Goal: Information Seeking & Learning: Learn about a topic

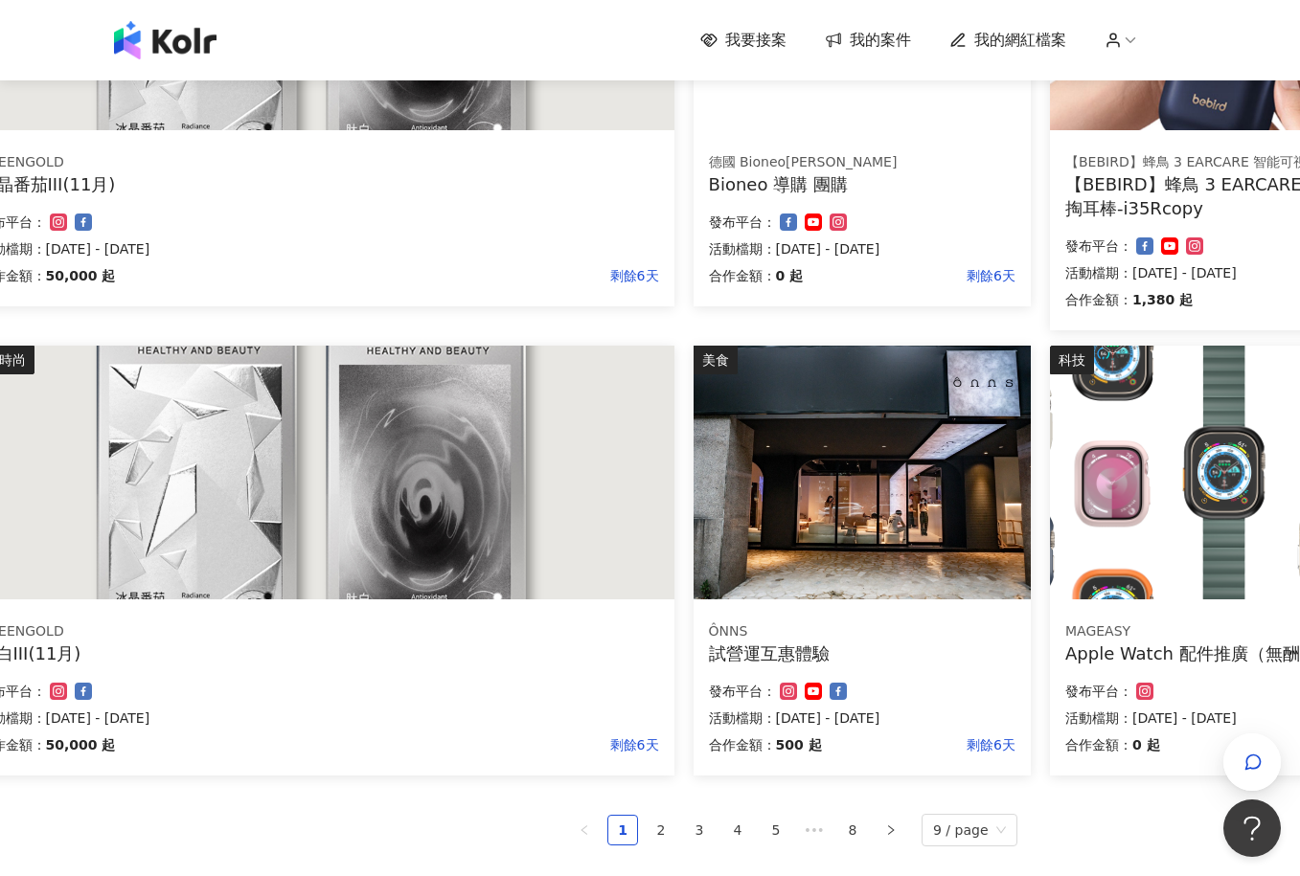
scroll to position [958, 160]
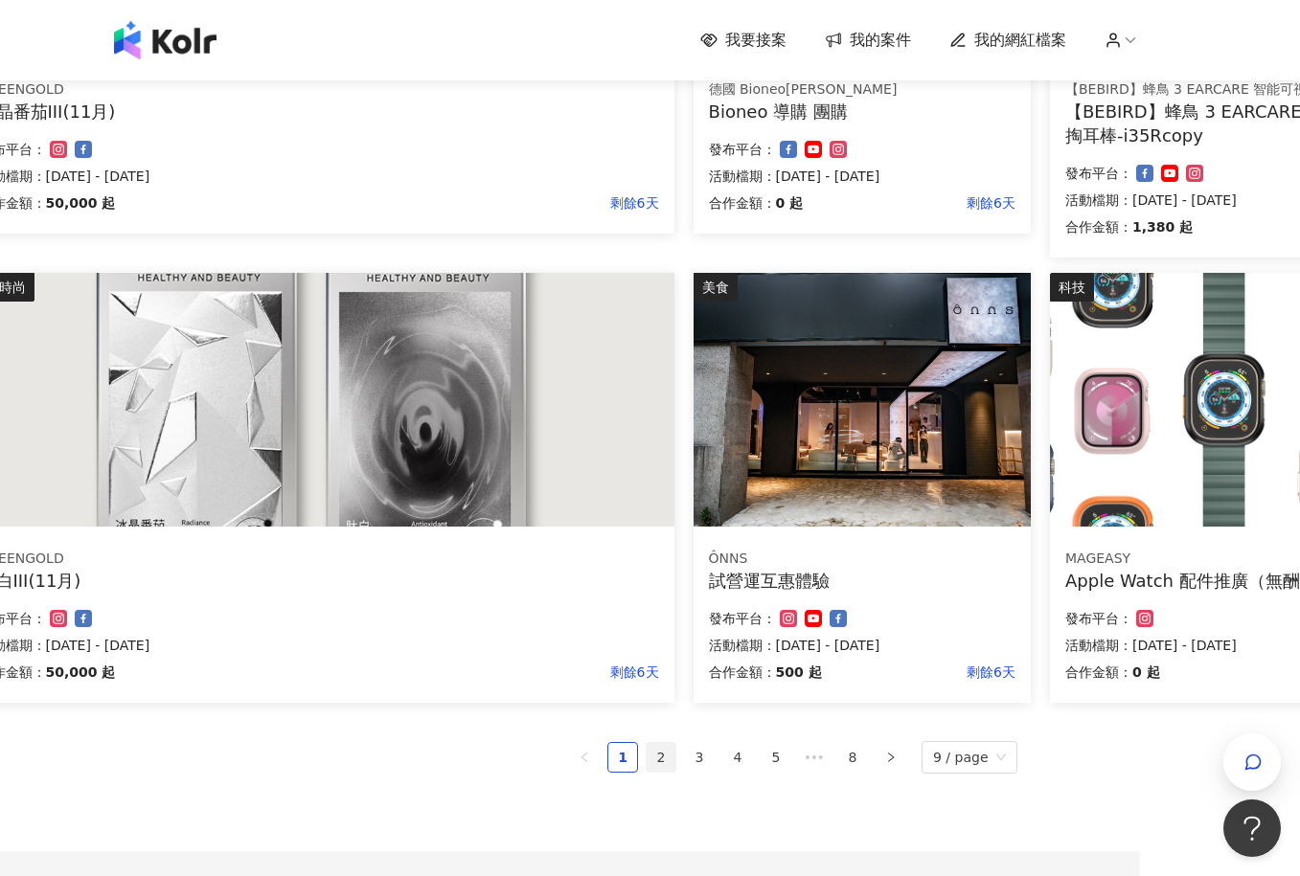
click at [663, 759] on link "2" at bounding box center [660, 757] width 29 height 29
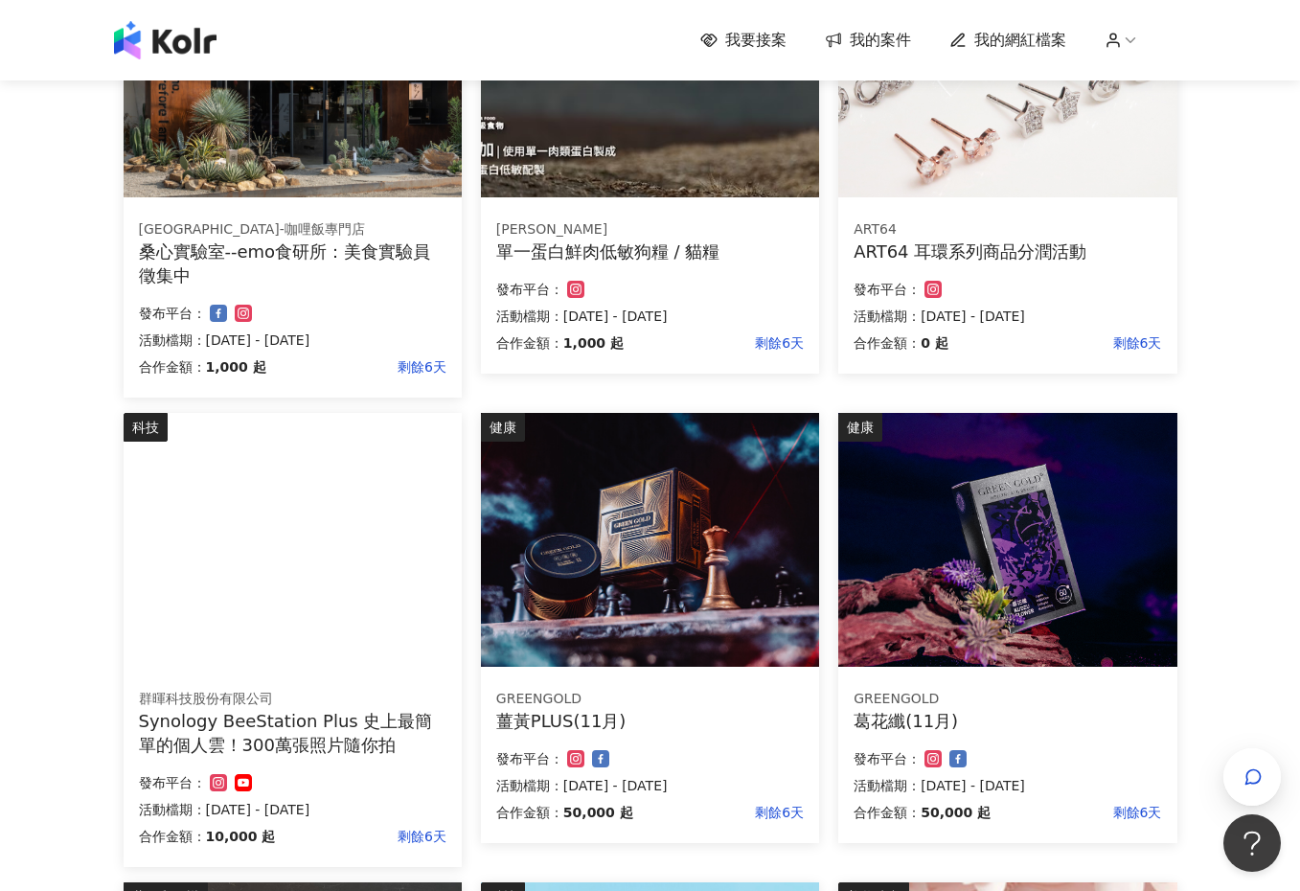
scroll to position [383, 0]
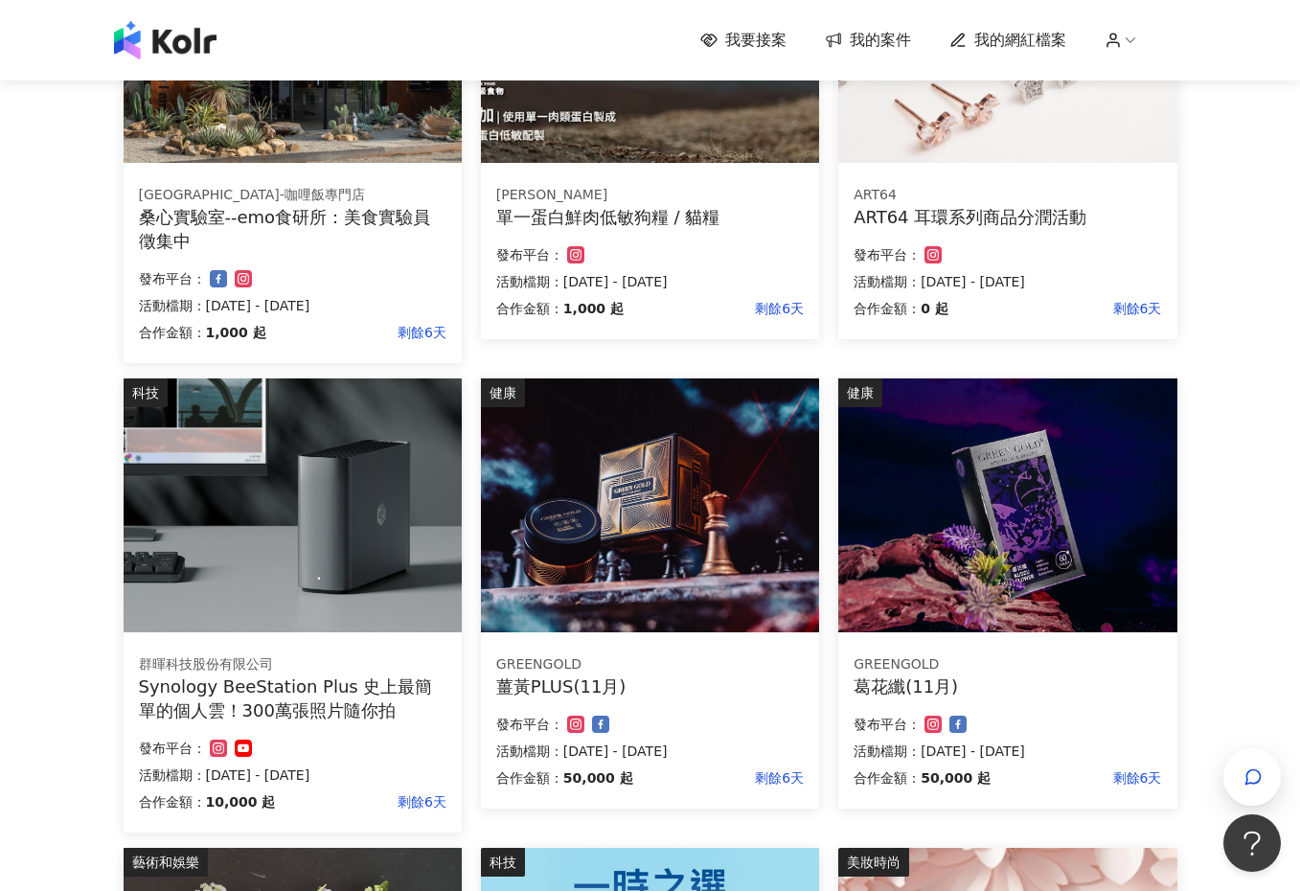
click at [695, 421] on img at bounding box center [650, 505] width 338 height 254
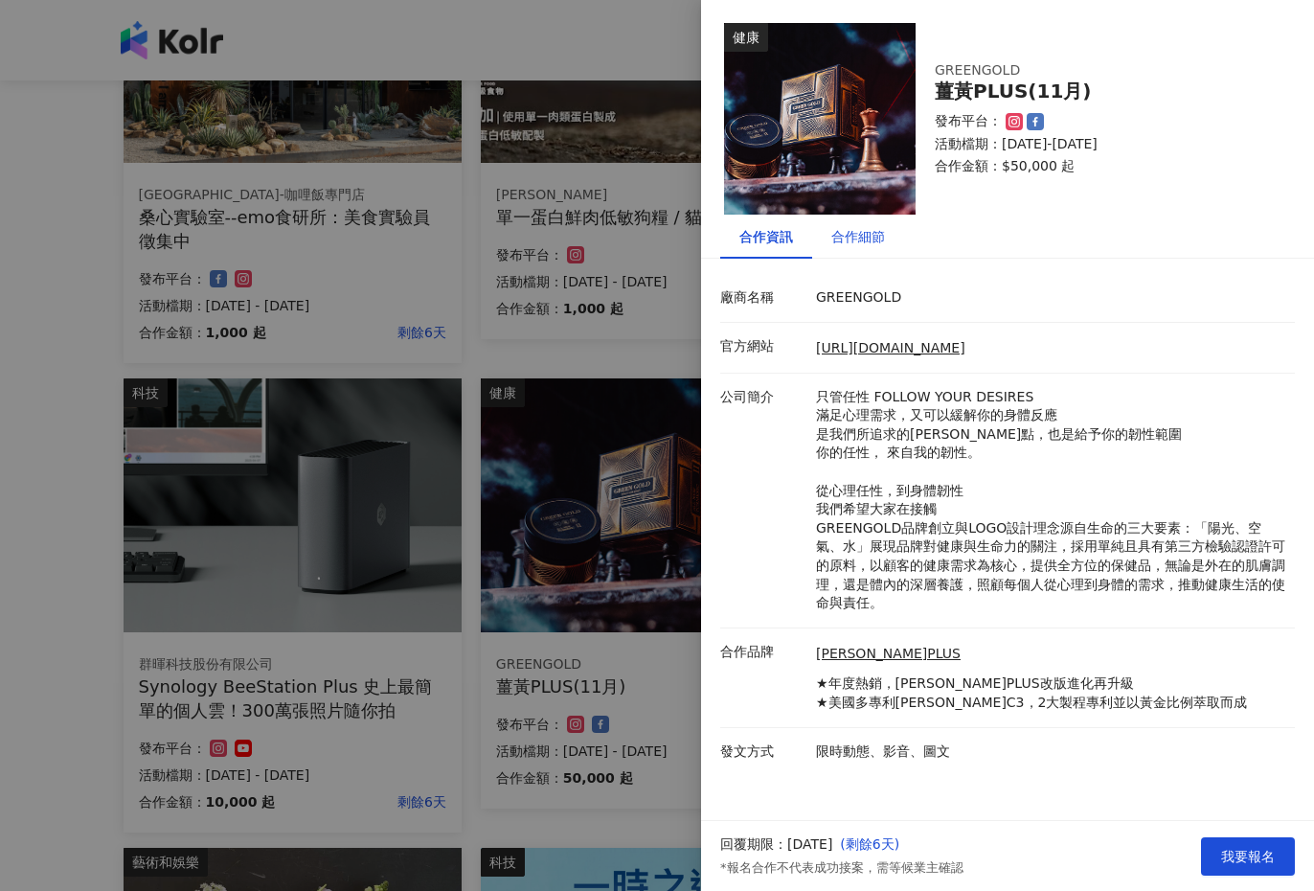
click at [850, 240] on div "合作細節" at bounding box center [858, 236] width 54 height 21
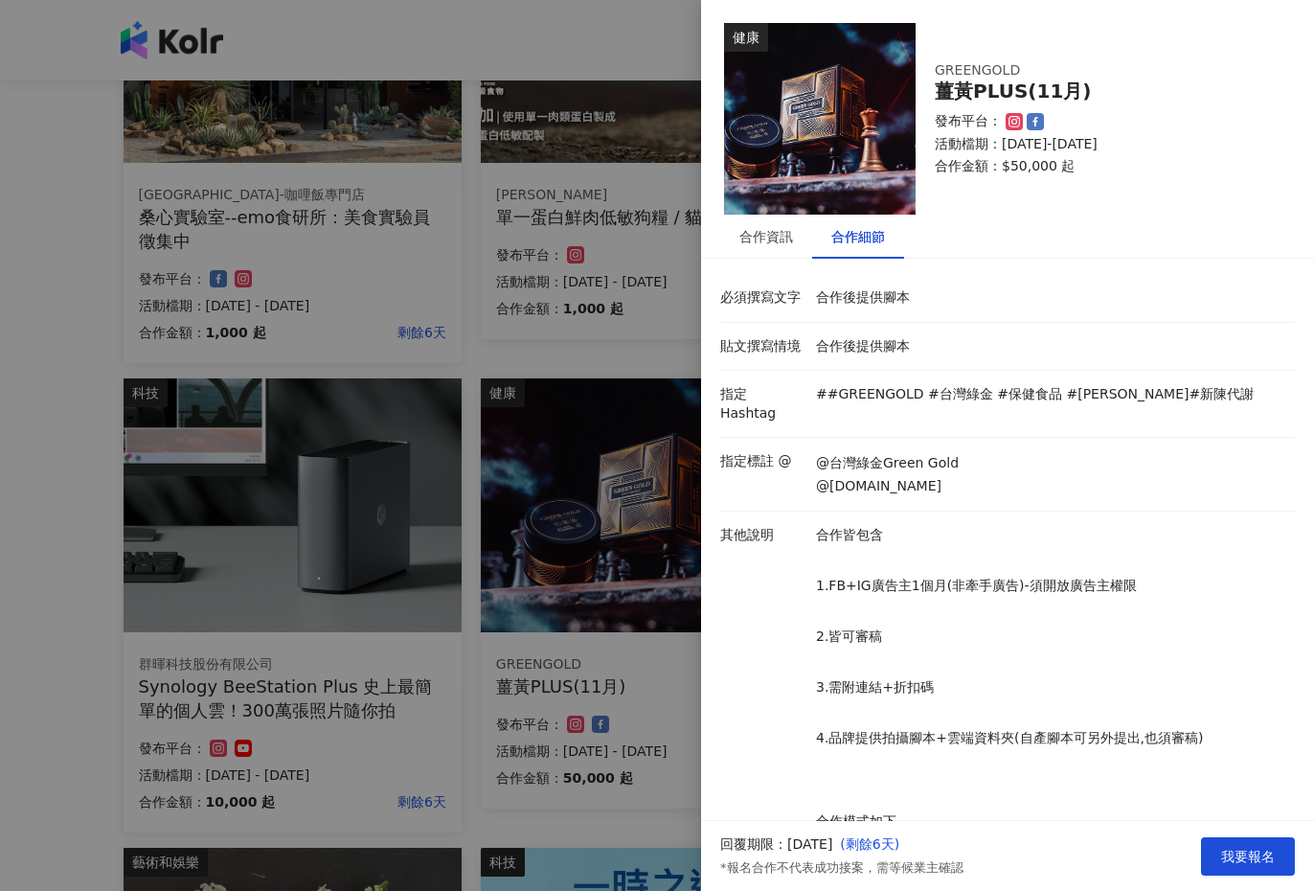
click at [627, 331] on div at bounding box center [657, 445] width 1314 height 891
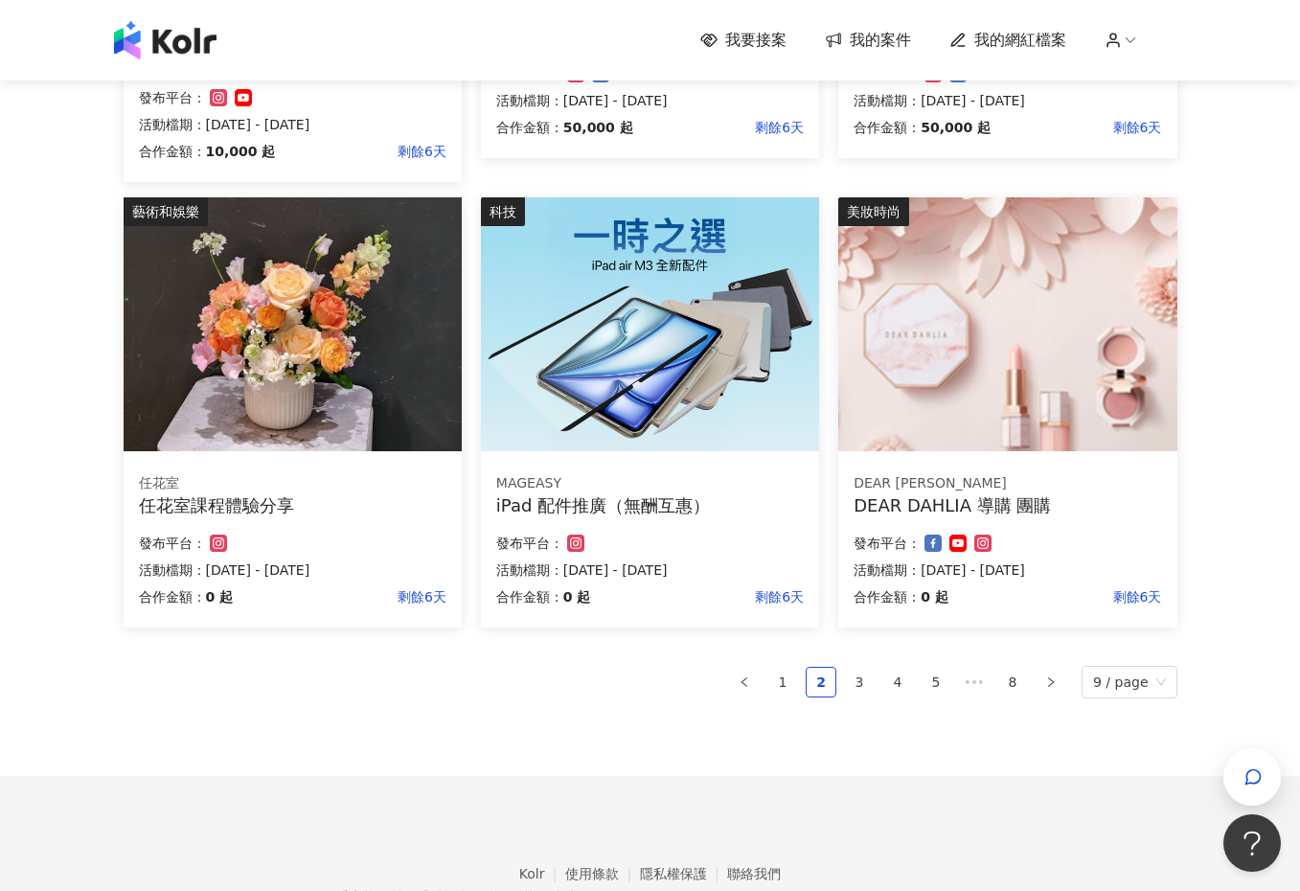
scroll to position [1053, 0]
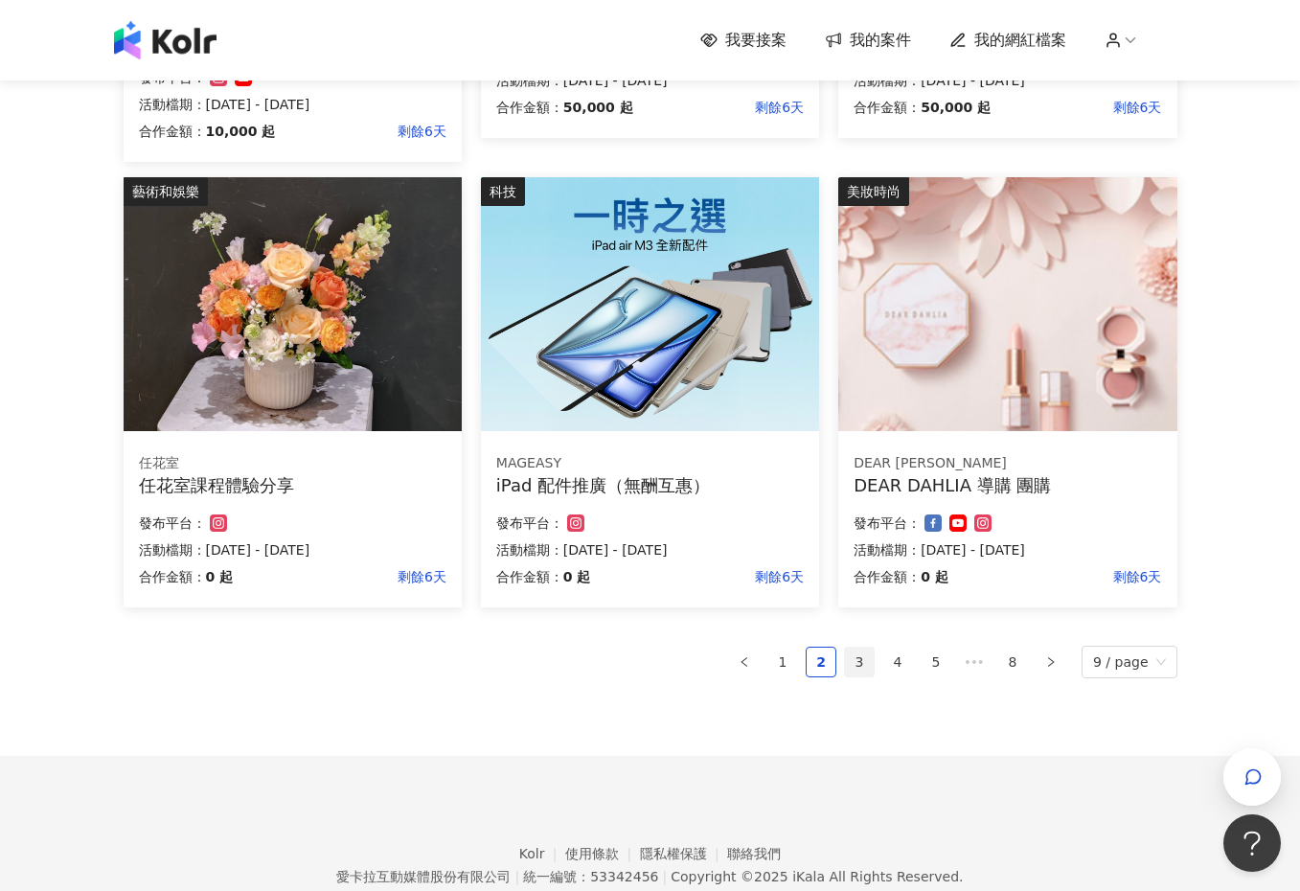
click at [858, 661] on link "3" at bounding box center [859, 661] width 29 height 29
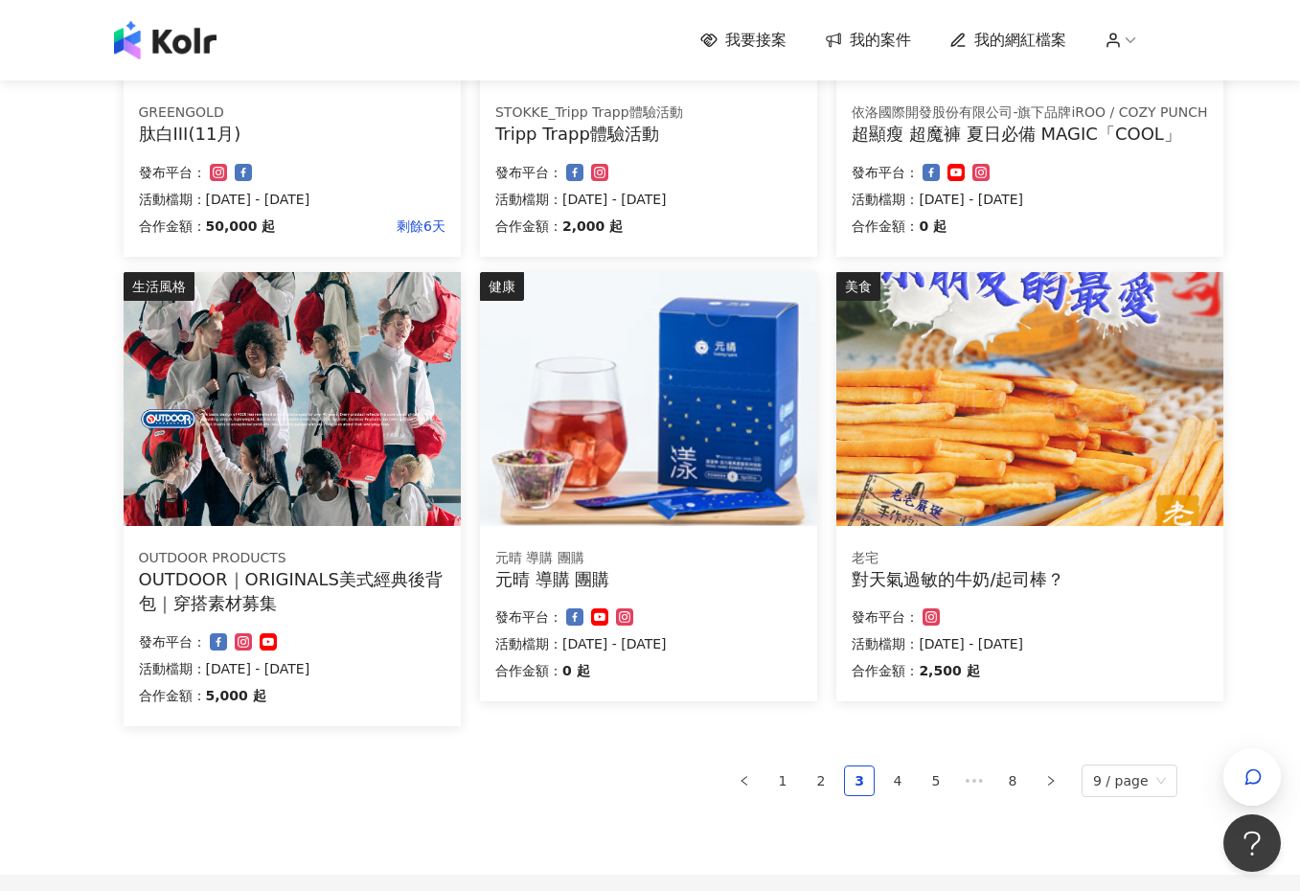
scroll to position [934, 0]
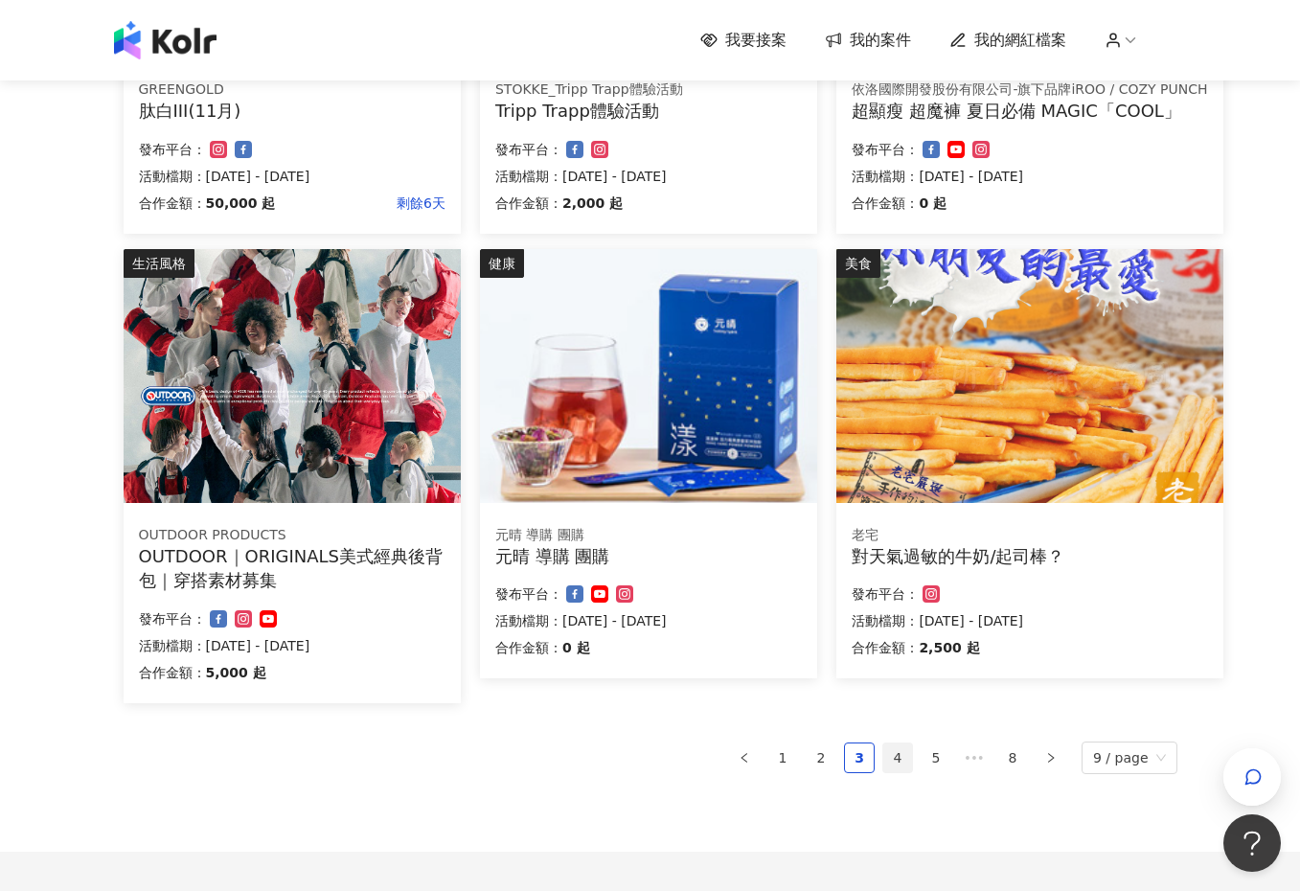
click at [897, 770] on link "4" at bounding box center [897, 757] width 29 height 29
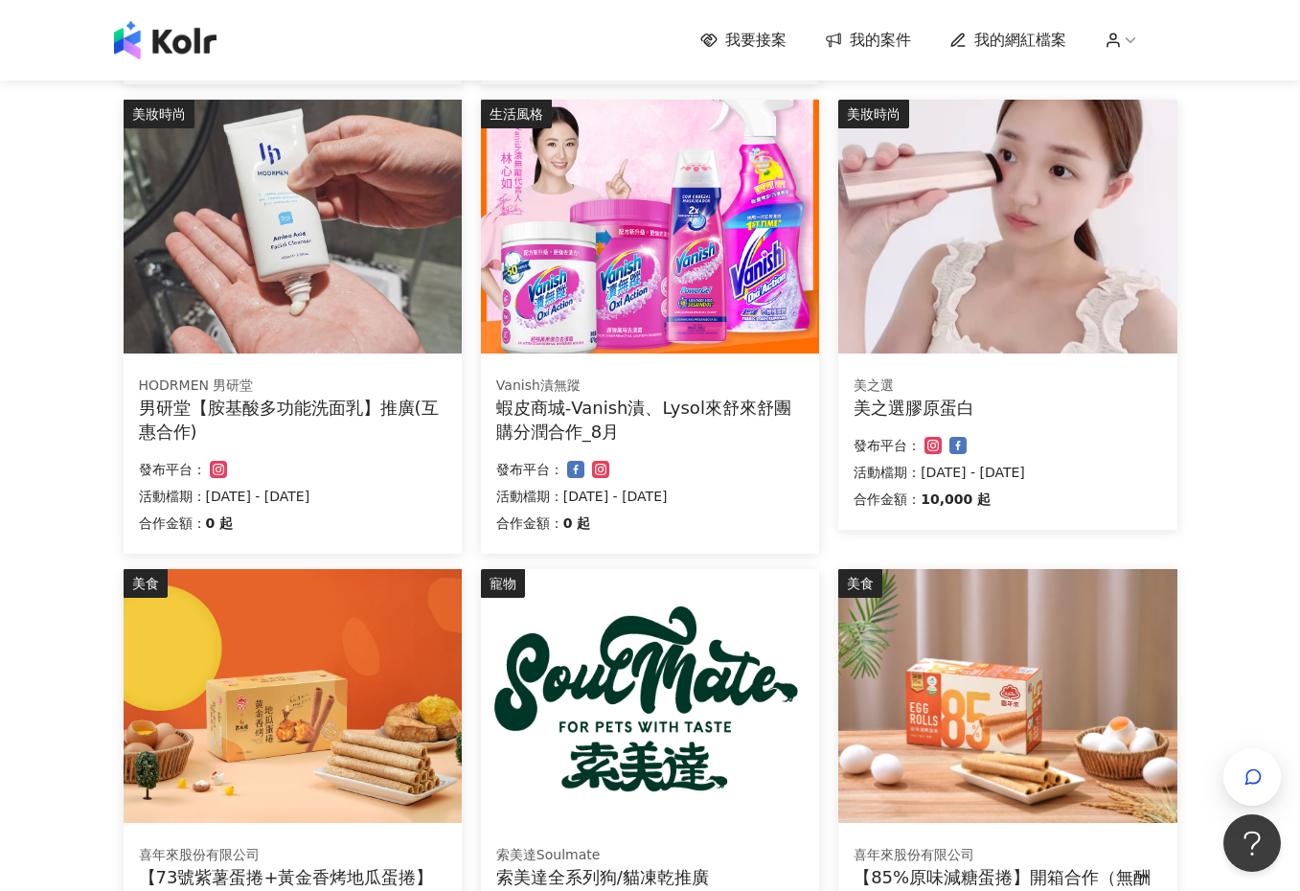
scroll to position [958, 0]
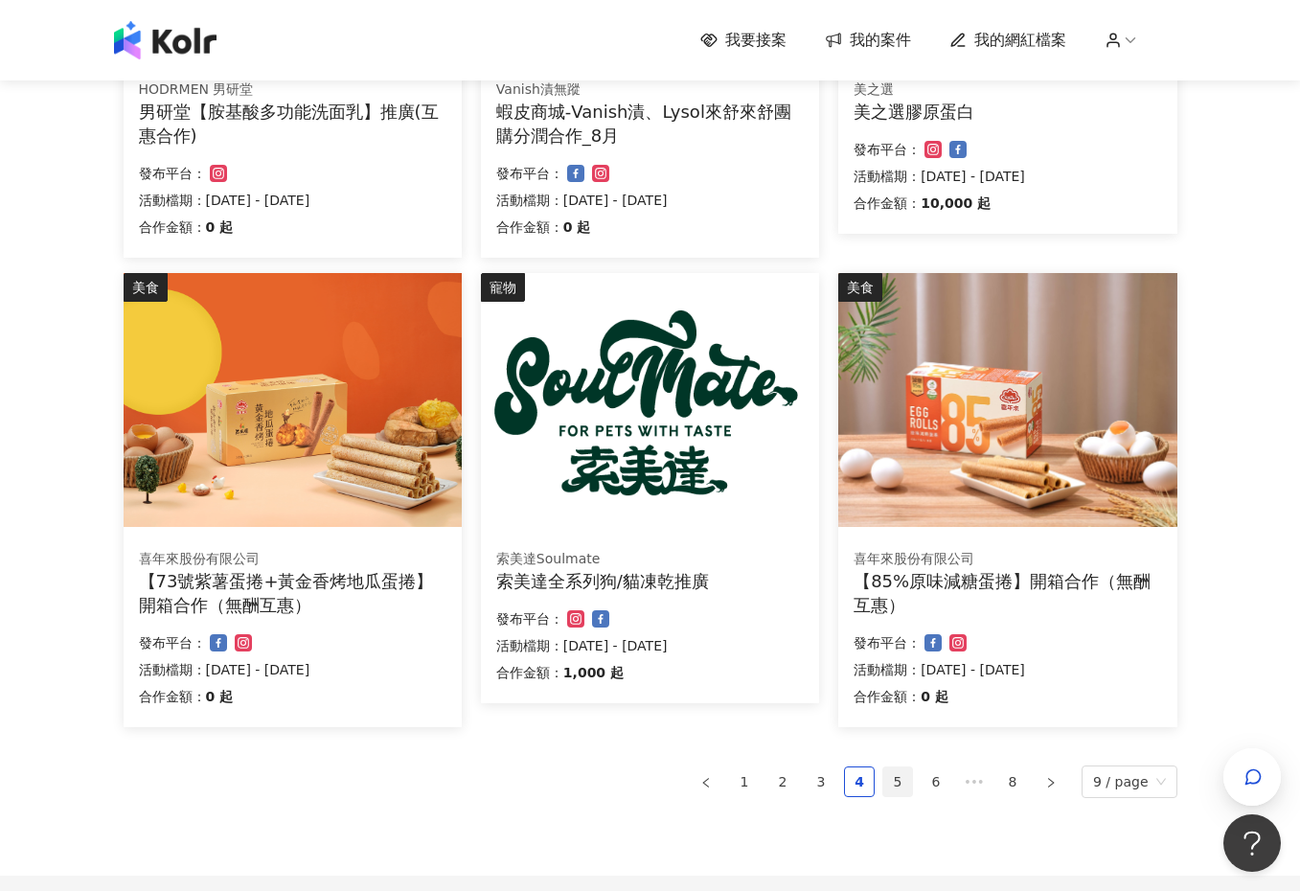
click at [892, 784] on link "5" at bounding box center [897, 781] width 29 height 29
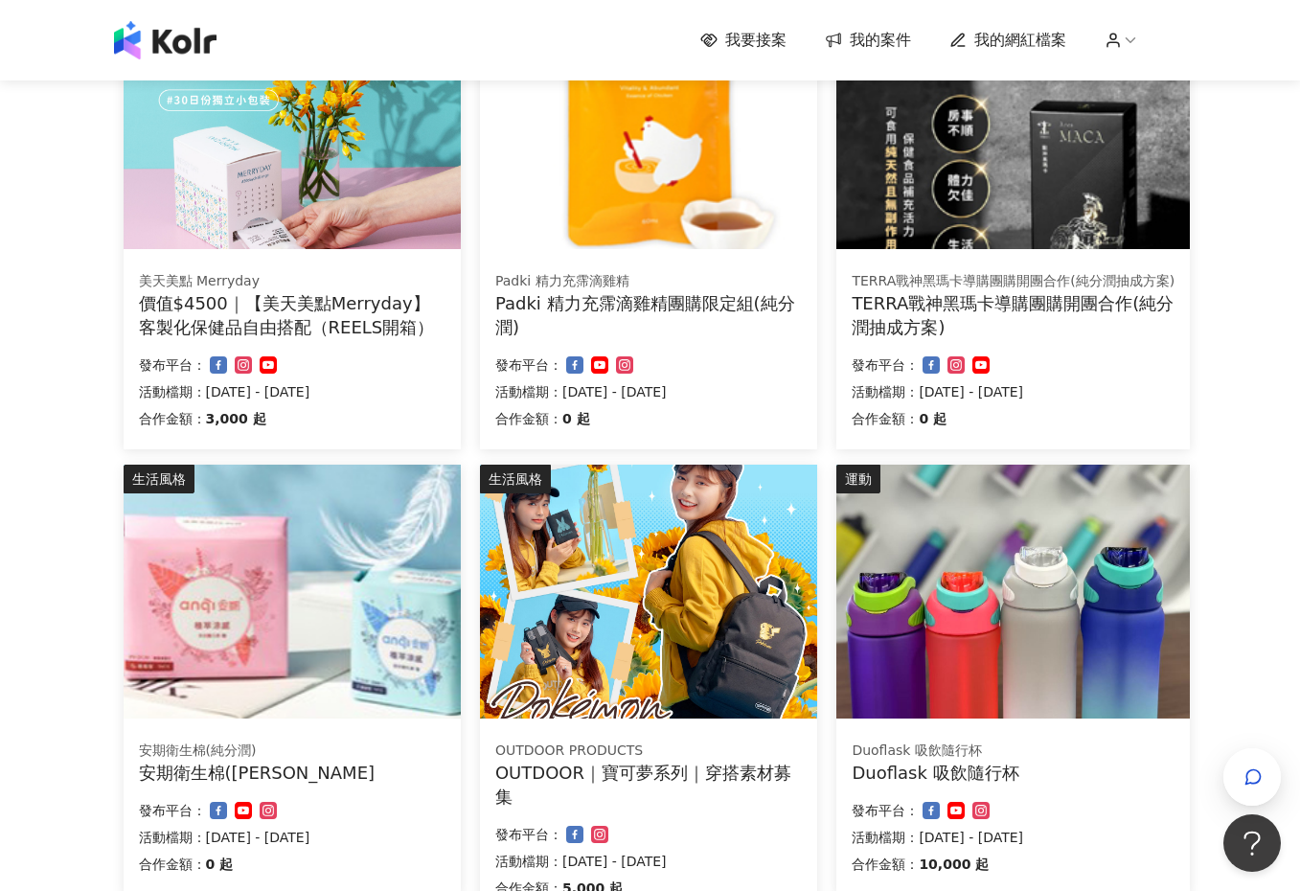
scroll to position [1155, 0]
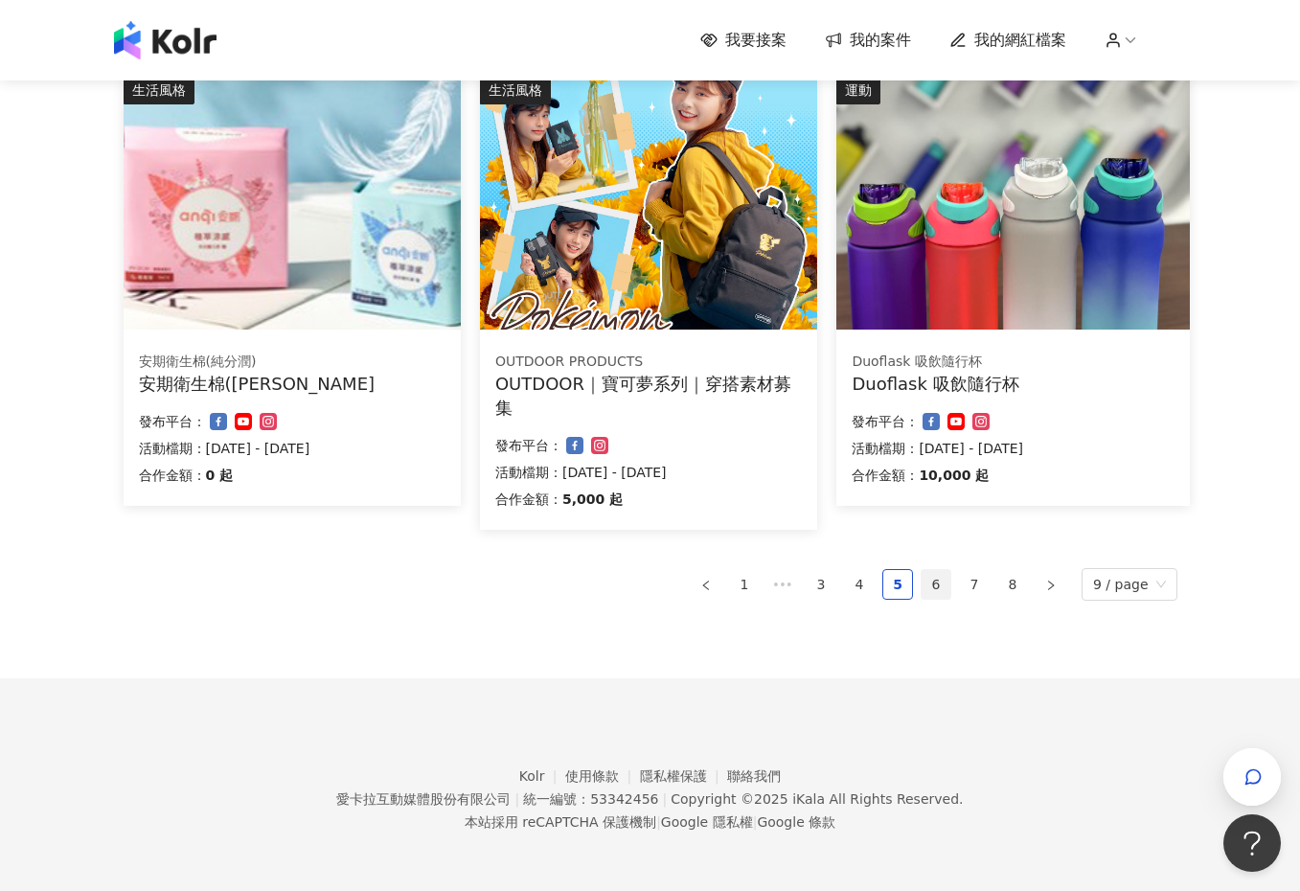
click at [933, 588] on link "6" at bounding box center [935, 584] width 29 height 29
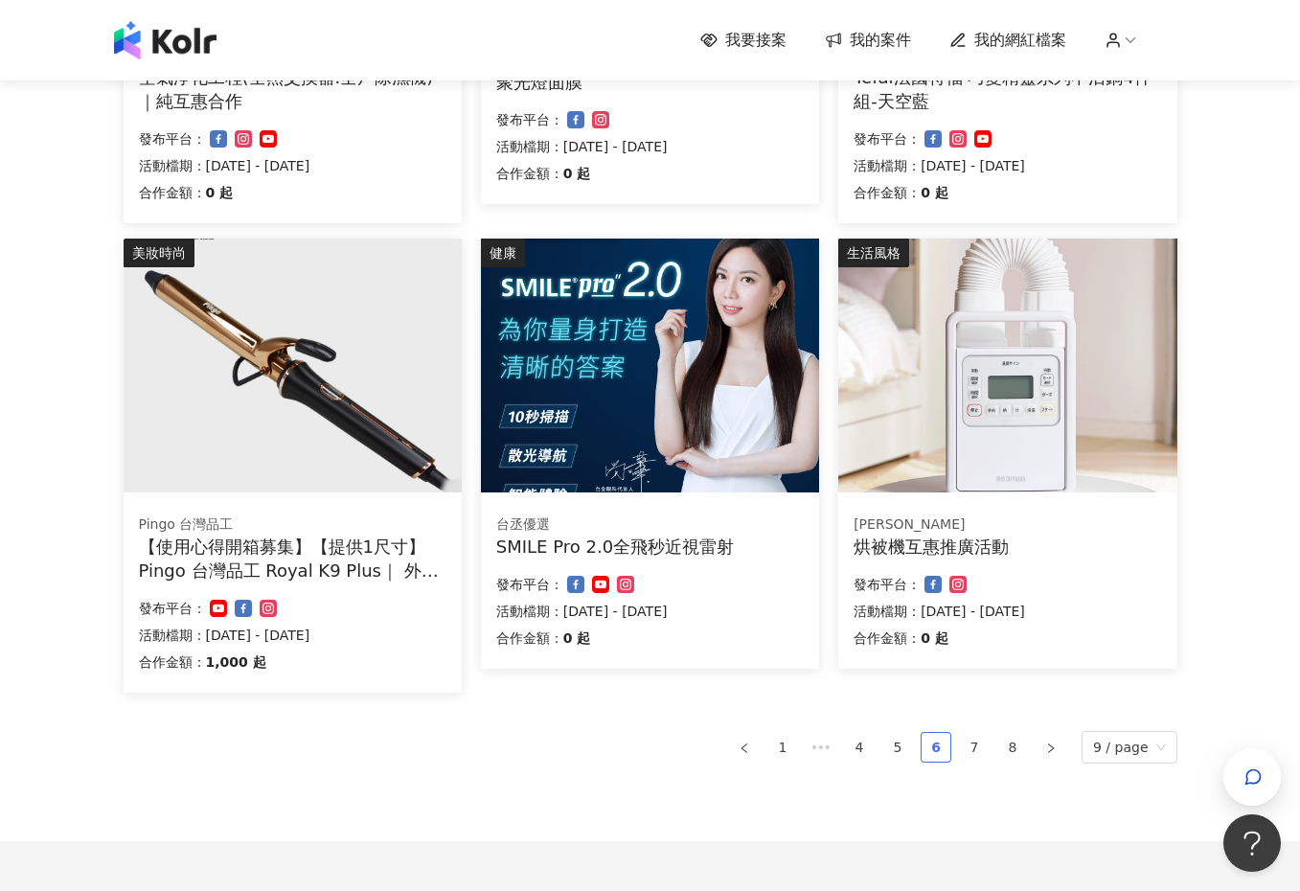
scroll to position [1053, 0]
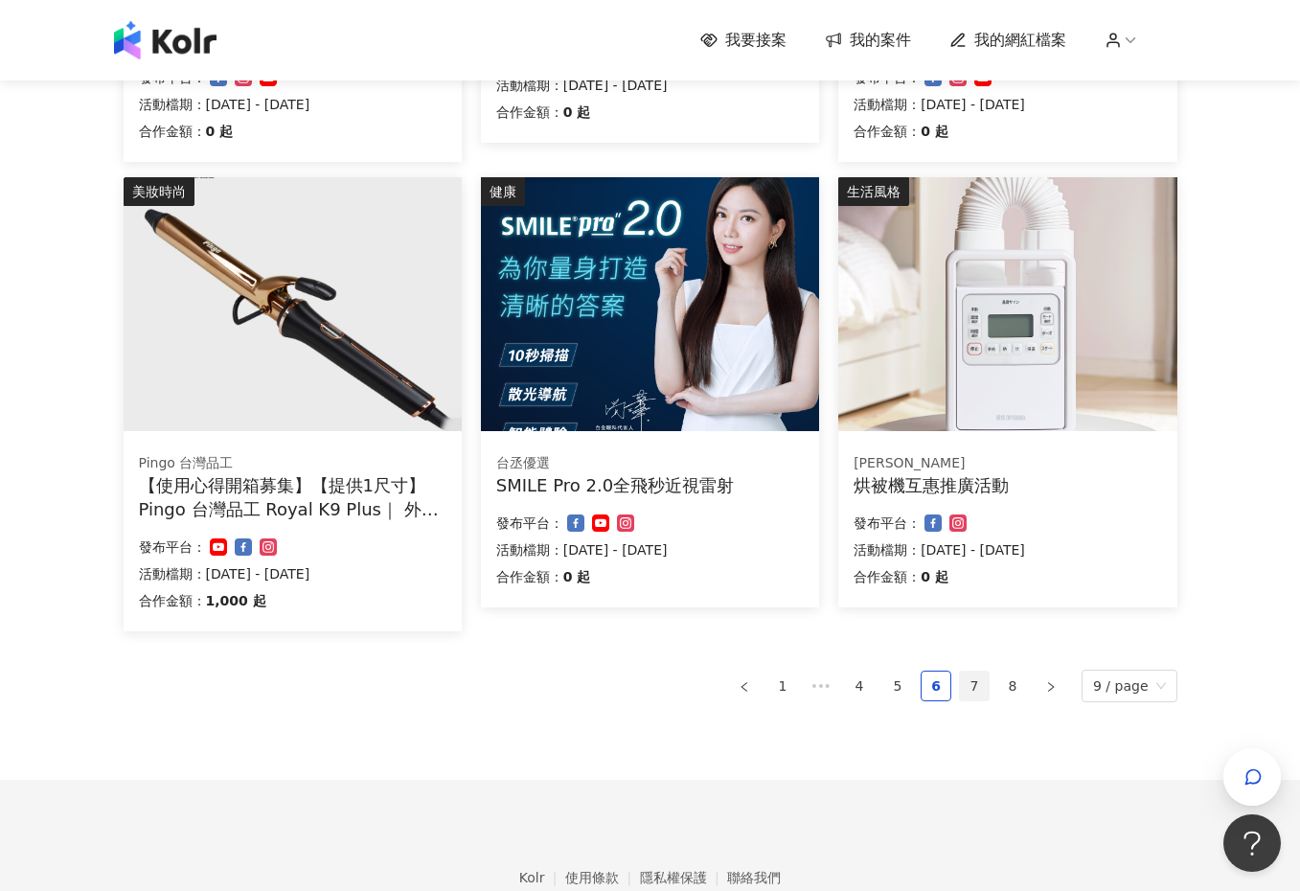
click at [968, 690] on link "7" at bounding box center [974, 685] width 29 height 29
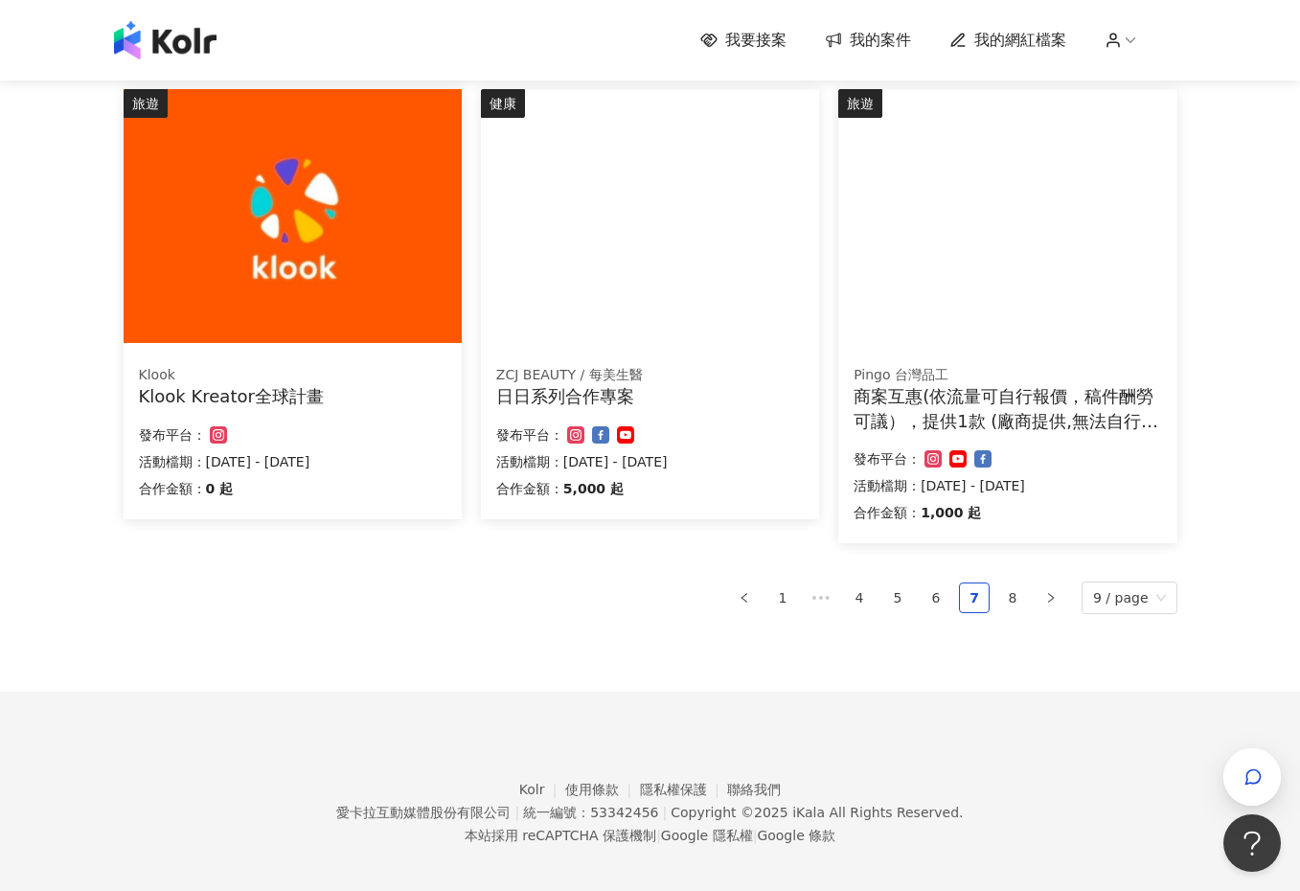
scroll to position [1131, 0]
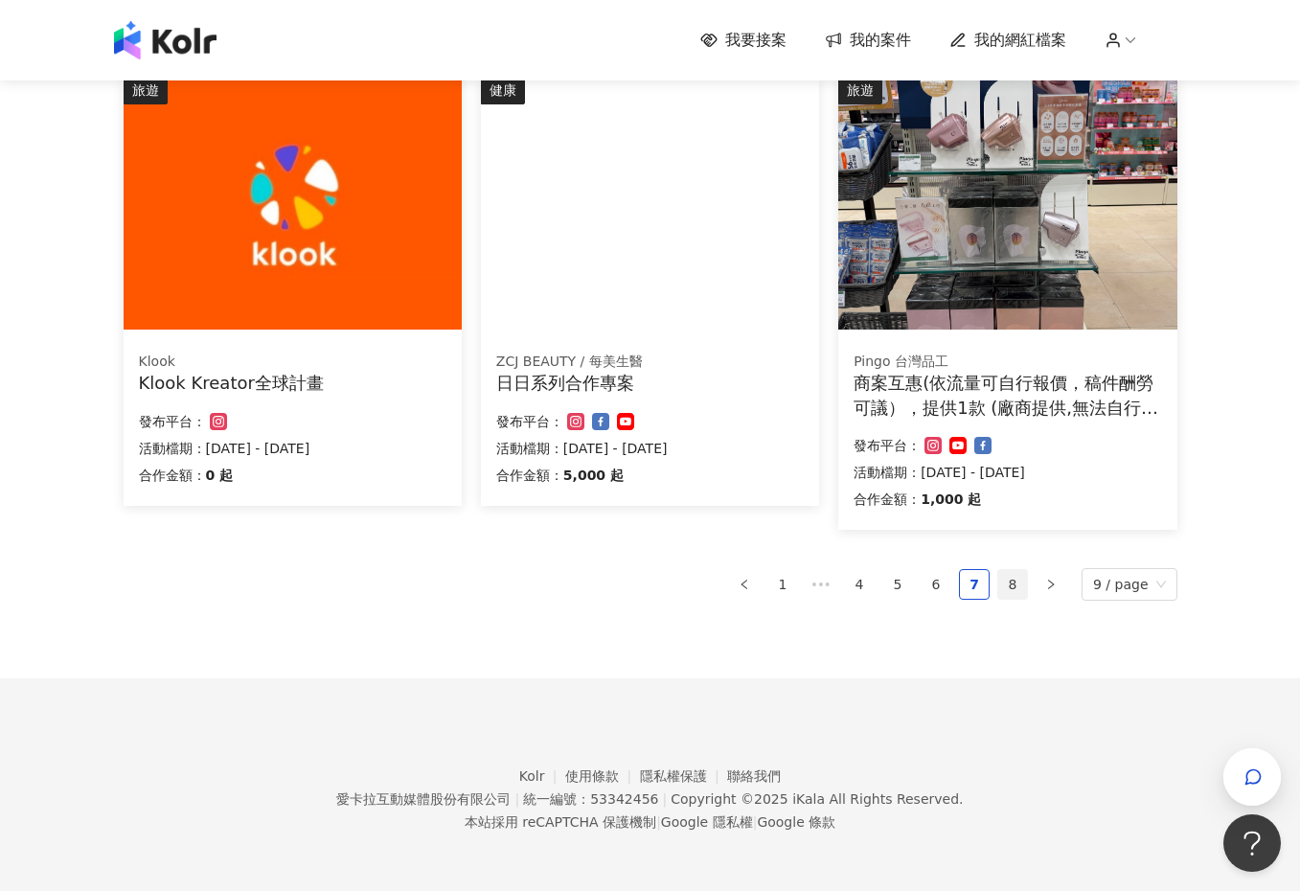
click at [1020, 589] on link "8" at bounding box center [1012, 584] width 29 height 29
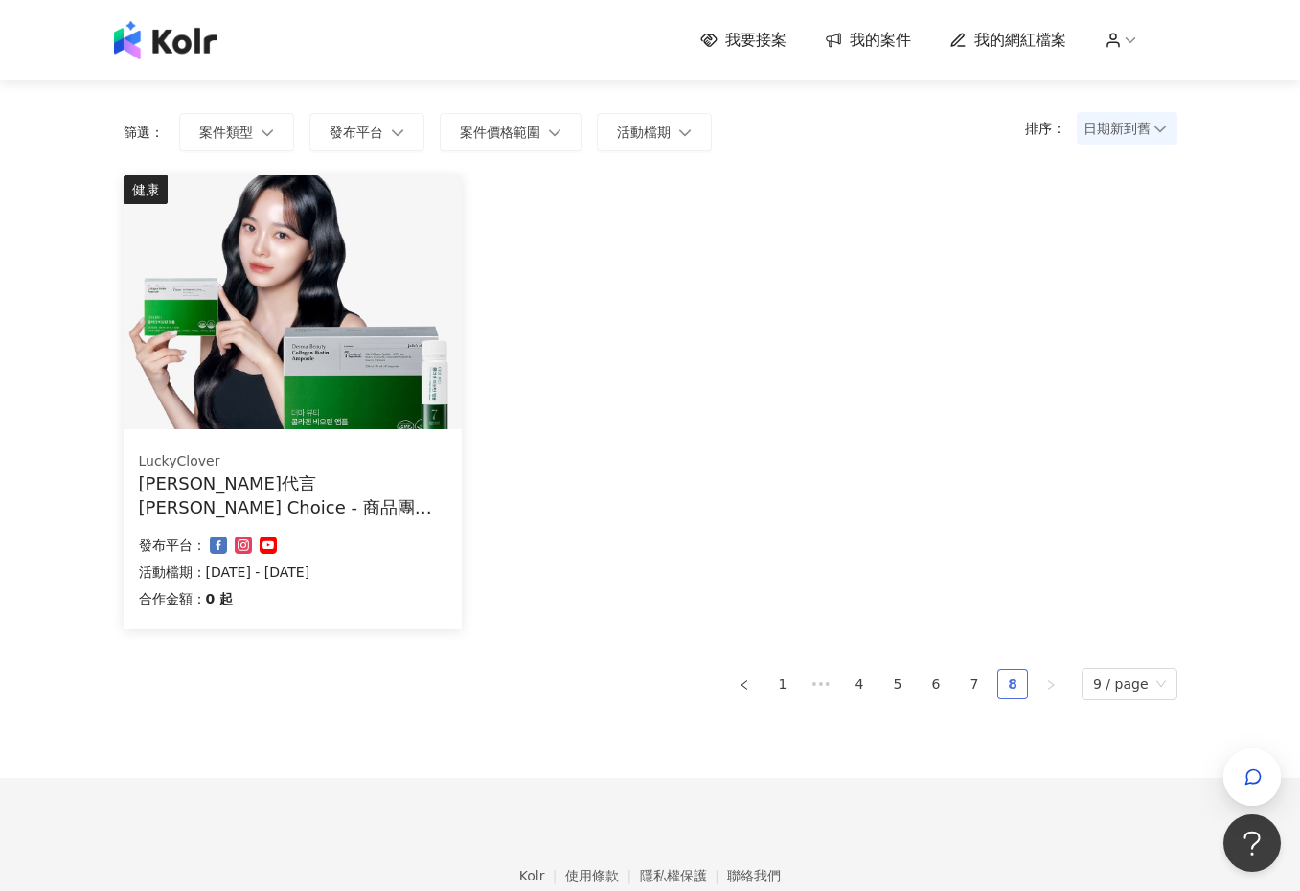
scroll to position [0, 0]
